Goal: Find specific page/section

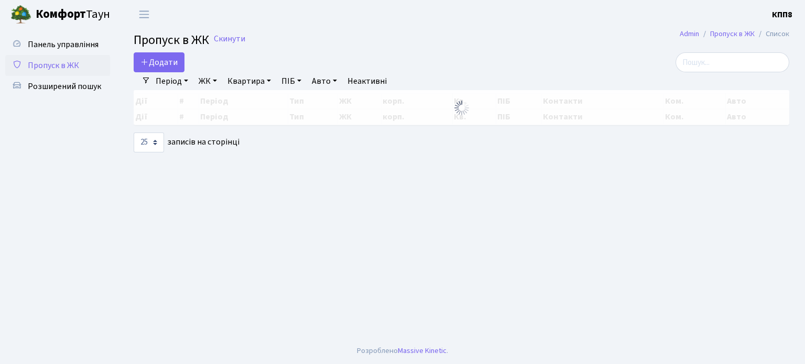
select select "25"
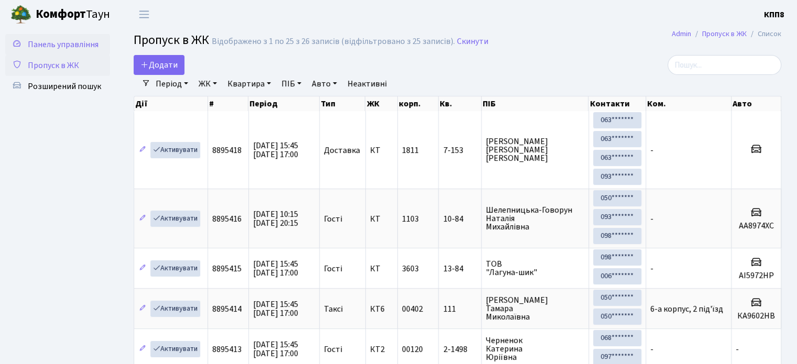
click at [46, 48] on span "Панель управління" at bounding box center [63, 45] width 71 height 12
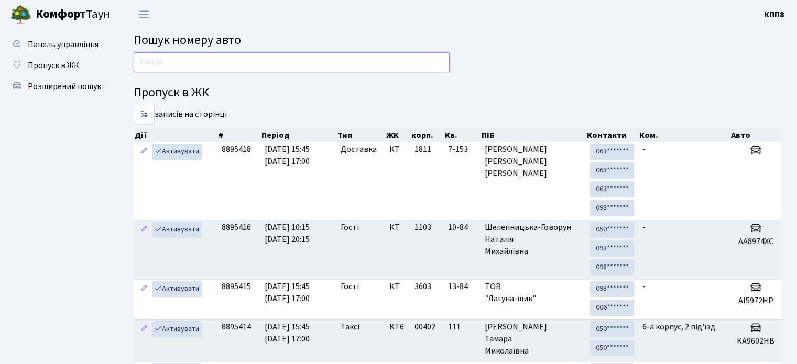
click at [208, 62] on input "text" at bounding box center [292, 62] width 316 height 20
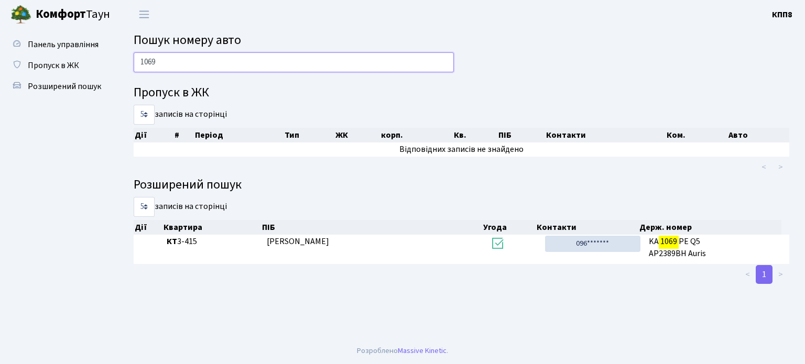
type input "1069"
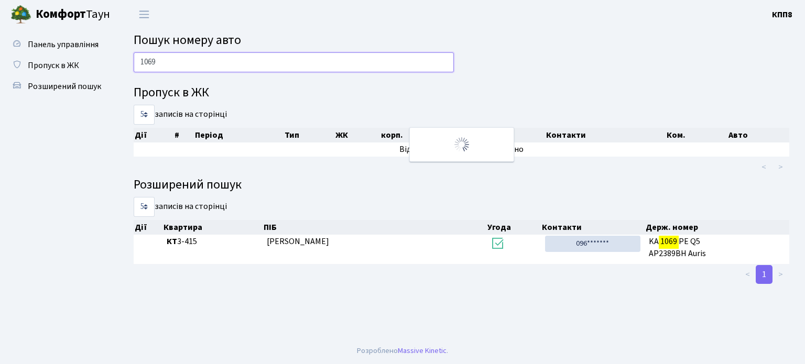
click at [365, 58] on input "1069" at bounding box center [294, 62] width 320 height 20
